Goal: Task Accomplishment & Management: Complete application form

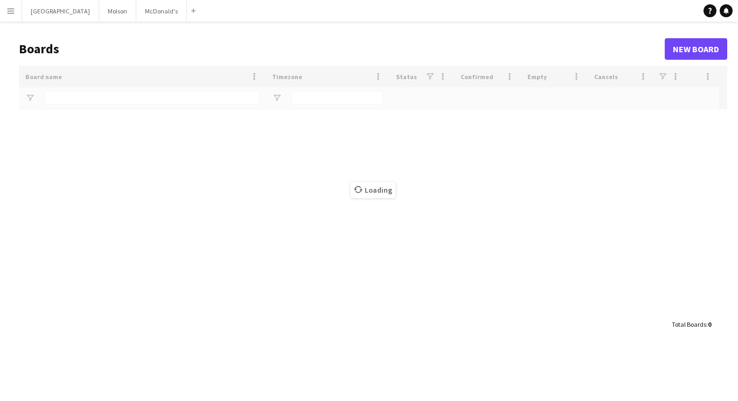
type input "*********"
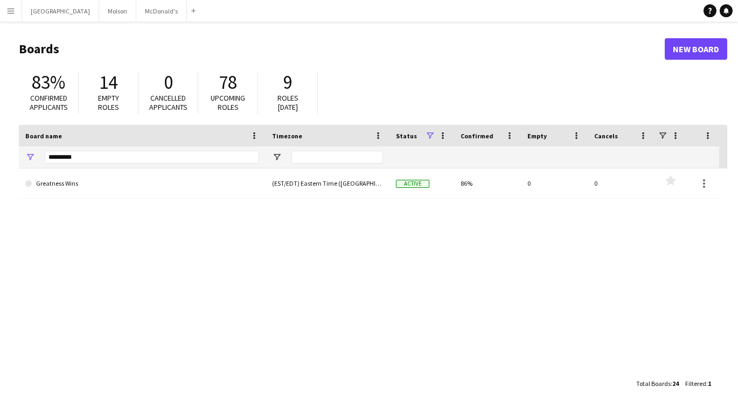
click at [17, 18] on button "Menu" at bounding box center [11, 11] width 22 height 22
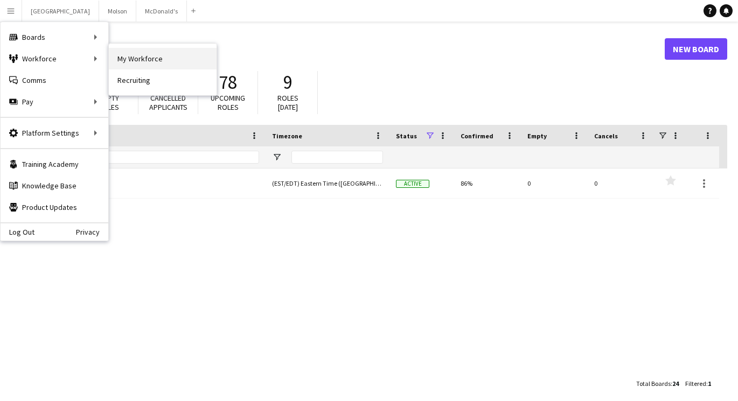
click at [151, 61] on link "My Workforce" at bounding box center [163, 59] width 108 height 22
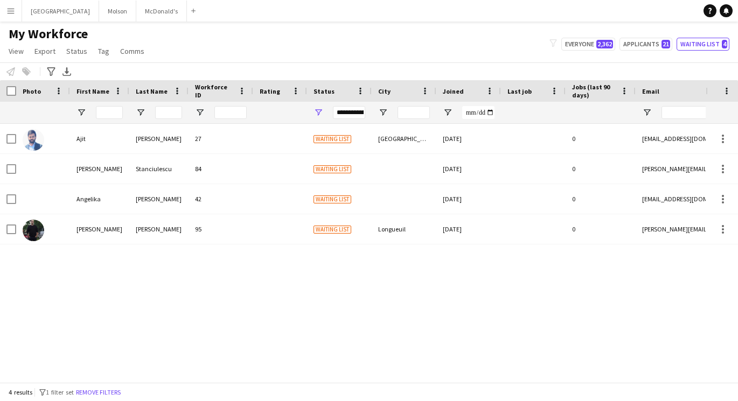
click at [11, 8] on app-icon "Menu" at bounding box center [10, 10] width 9 height 9
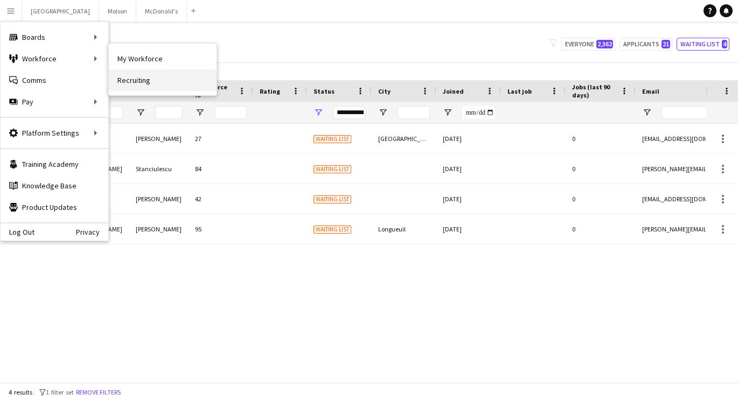
click at [148, 79] on link "Recruiting" at bounding box center [163, 80] width 108 height 22
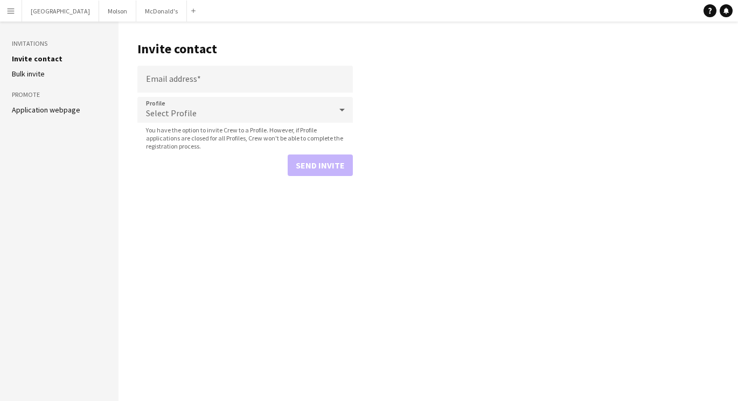
click at [9, 6] on app-icon "Menu" at bounding box center [10, 10] width 9 height 9
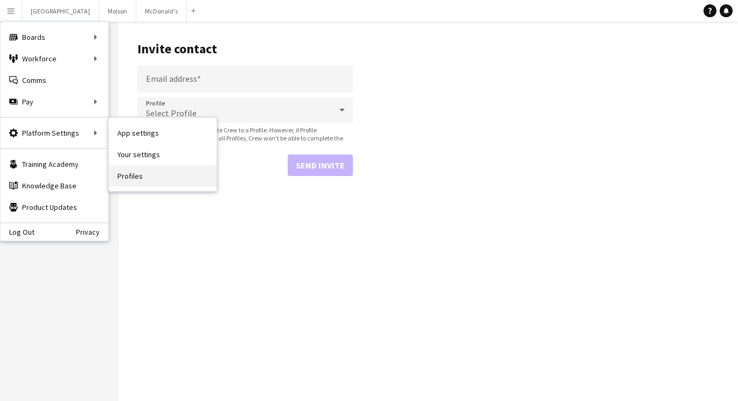
click at [139, 177] on link "Profiles" at bounding box center [163, 176] width 108 height 22
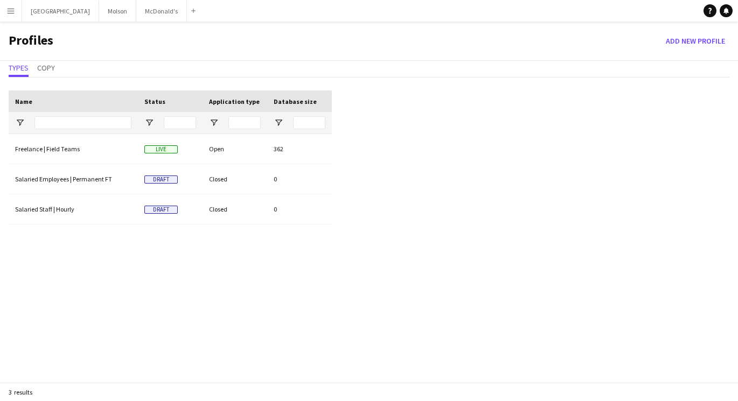
click at [12, 15] on app-icon "Menu" at bounding box center [10, 10] width 9 height 9
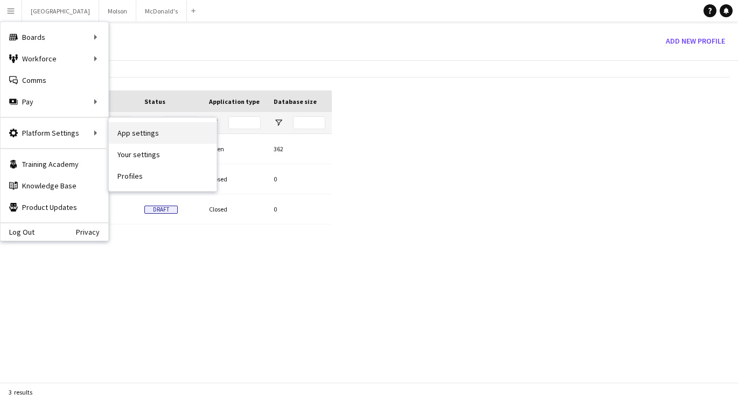
click at [138, 142] on link "App settings" at bounding box center [163, 133] width 108 height 22
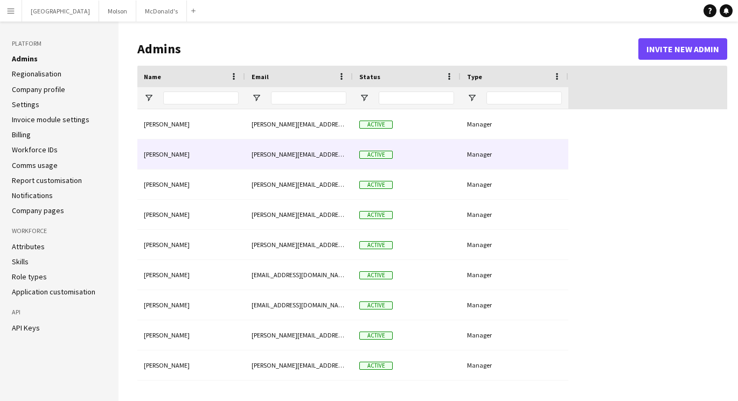
type input "**********"
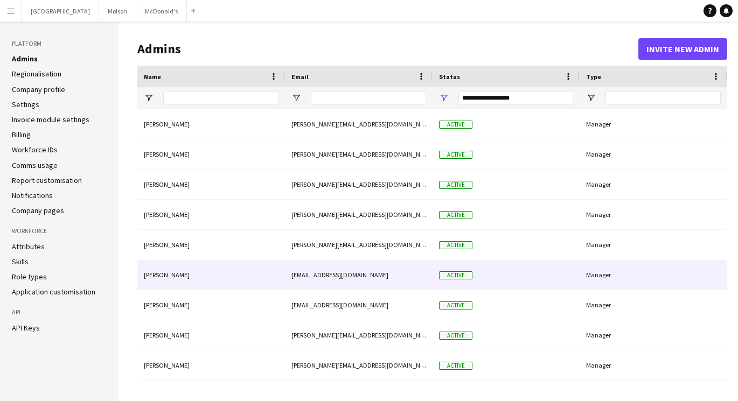
scroll to position [57, 0]
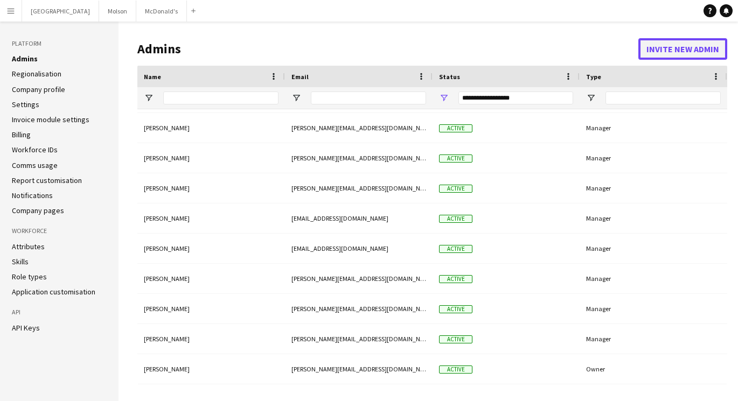
click at [673, 46] on button "Invite new admin" at bounding box center [682, 49] width 89 height 22
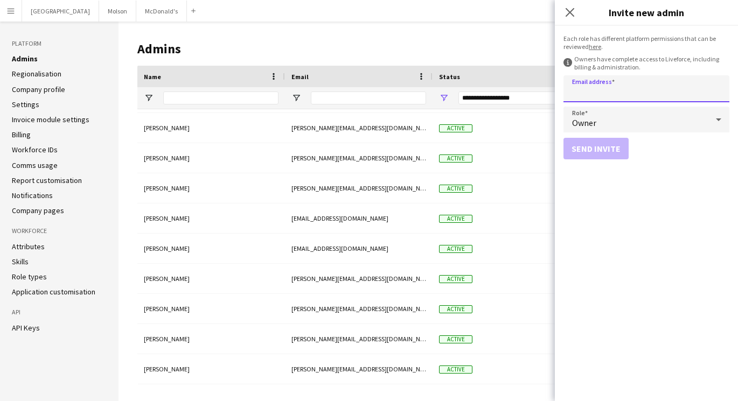
click at [612, 91] on input "Email address" at bounding box center [646, 88] width 166 height 27
type input "**********"
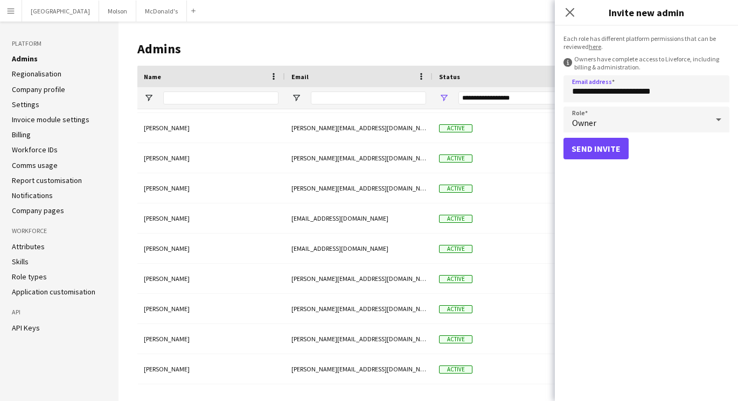
click at [598, 125] on div "Owner" at bounding box center [635, 120] width 144 height 26
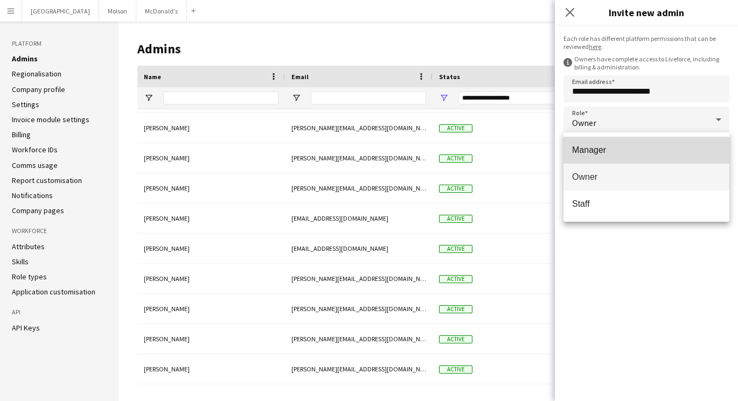
click at [600, 151] on span "Manager" at bounding box center [646, 150] width 149 height 10
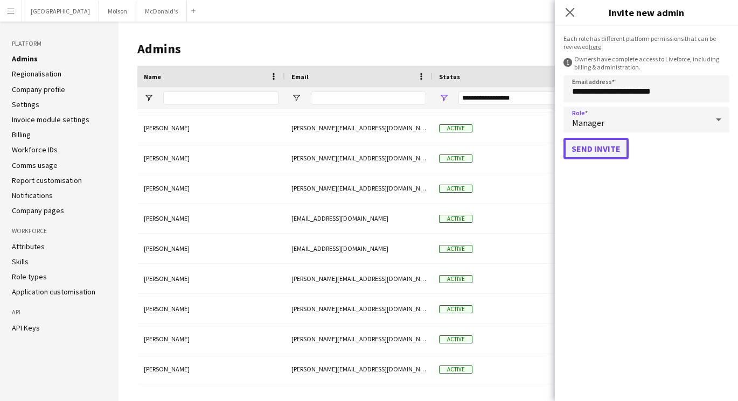
click at [593, 153] on button "Send invite" at bounding box center [595, 149] width 65 height 22
